Goal: Check status

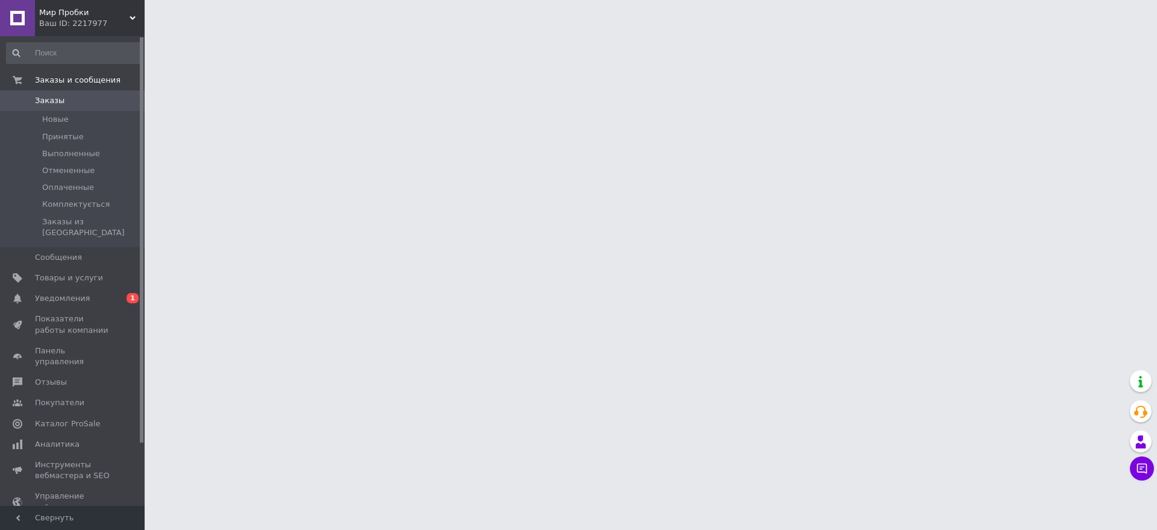
click at [93, 293] on span "Уведомления" at bounding box center [73, 298] width 77 height 11
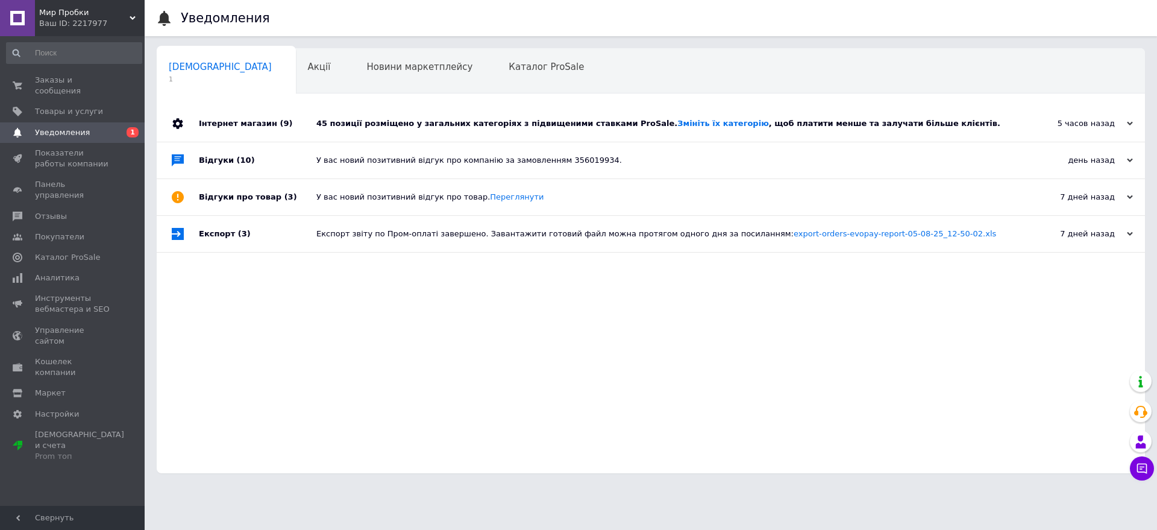
click at [393, 121] on div "45 позиції розміщено у загальних категоріях з підвищеними ставками ProSale. Змі…" at bounding box center [664, 123] width 696 height 11
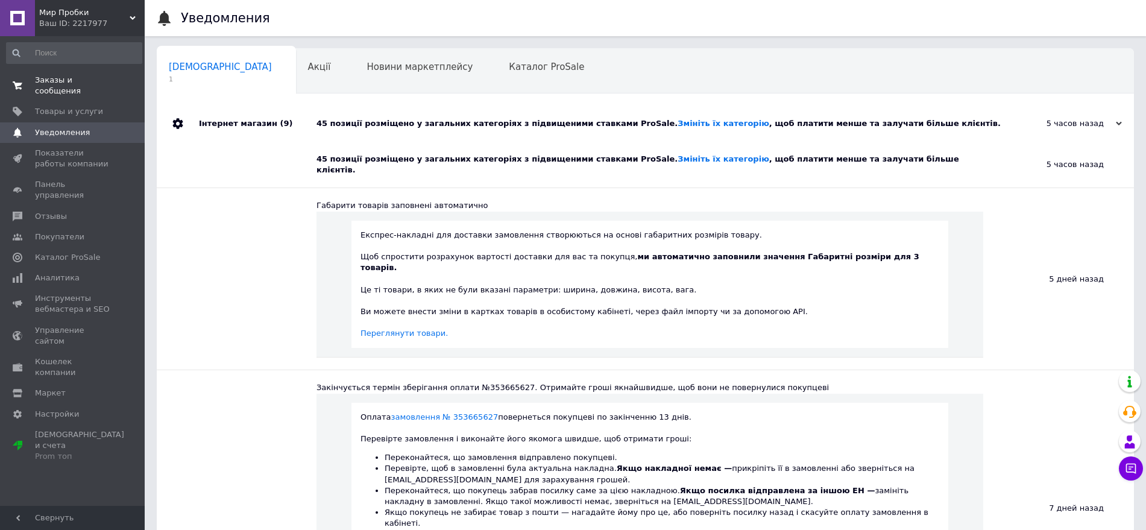
click at [80, 71] on link "Заказы и сообщения 0 0" at bounding box center [74, 85] width 148 height 31
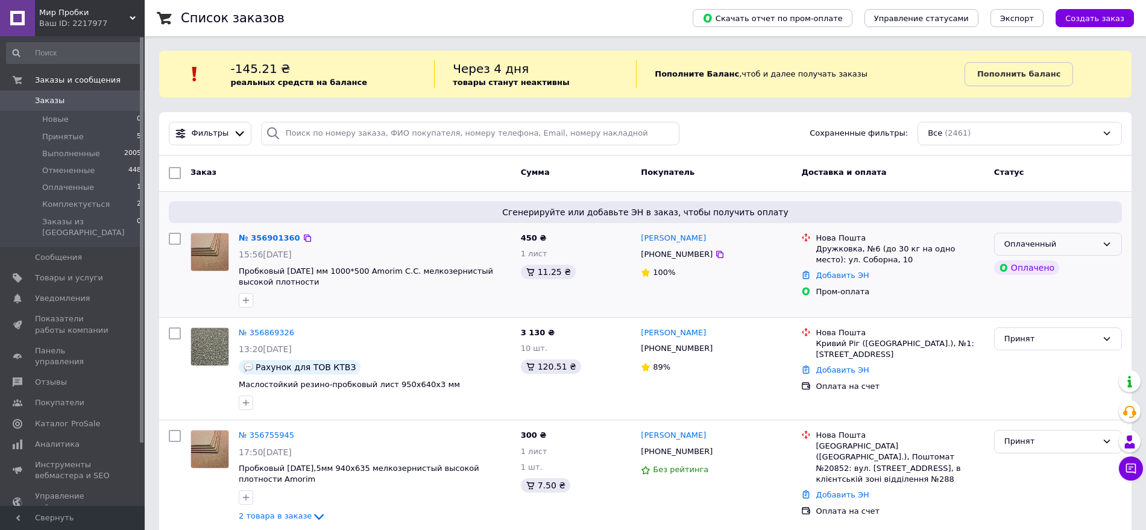
click at [1058, 239] on div "Оплаченный" at bounding box center [1050, 244] width 93 height 13
click at [1042, 336] on li "Комплектується" at bounding box center [1057, 335] width 127 height 22
